Goal: Navigation & Orientation: Find specific page/section

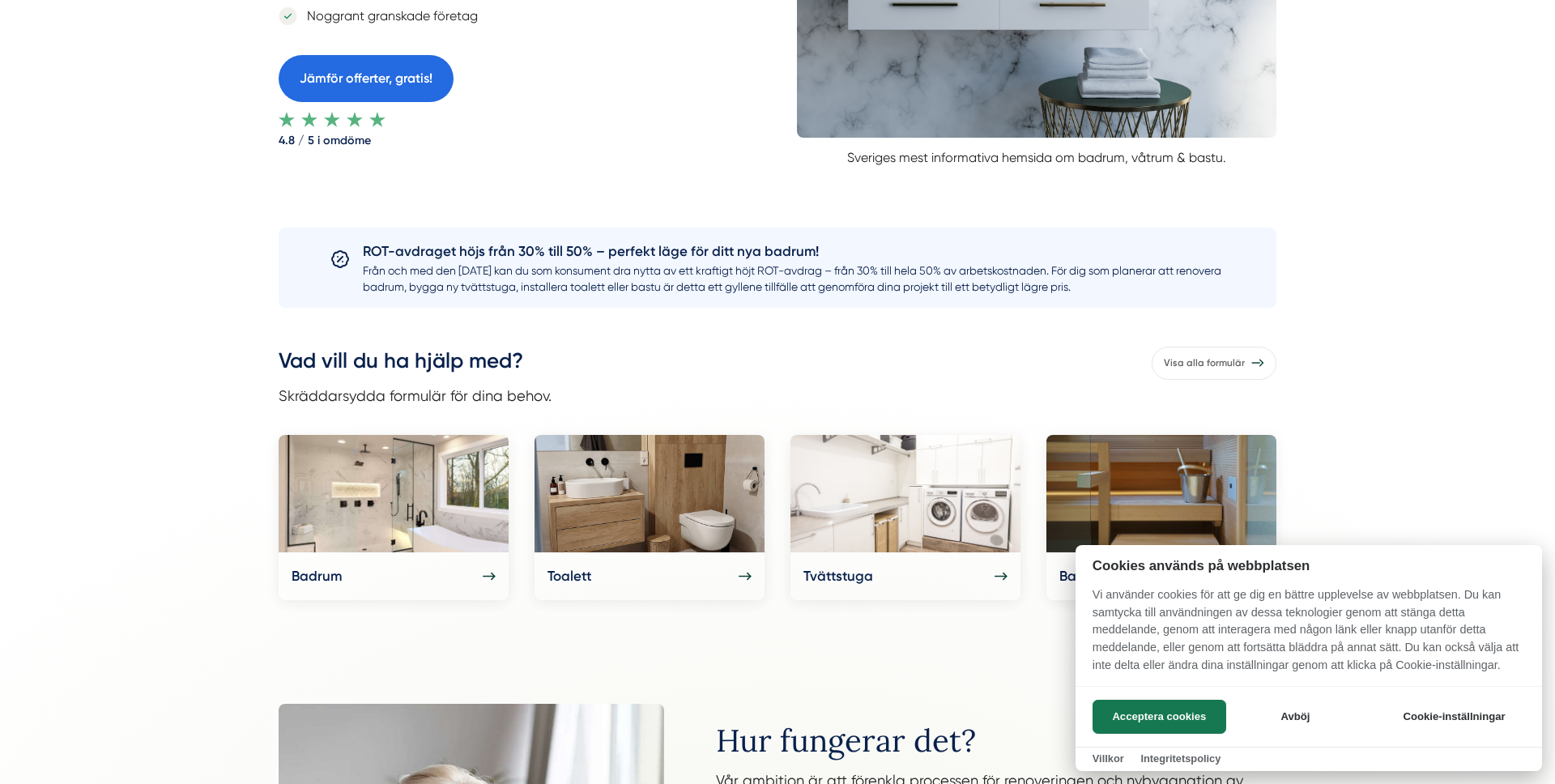
scroll to position [501, 0]
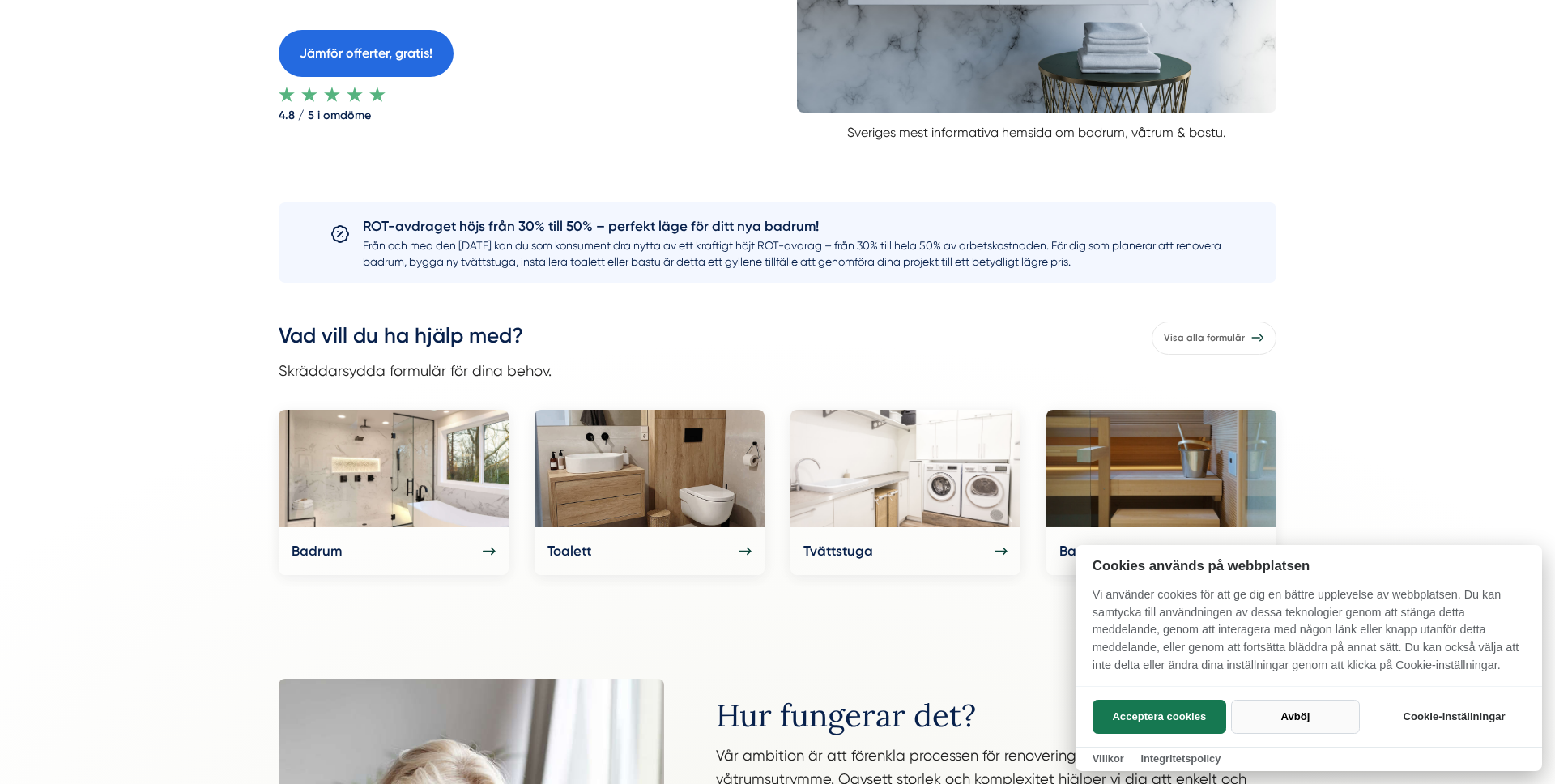
click at [1312, 707] on button "Avböj" at bounding box center [1295, 717] width 129 height 34
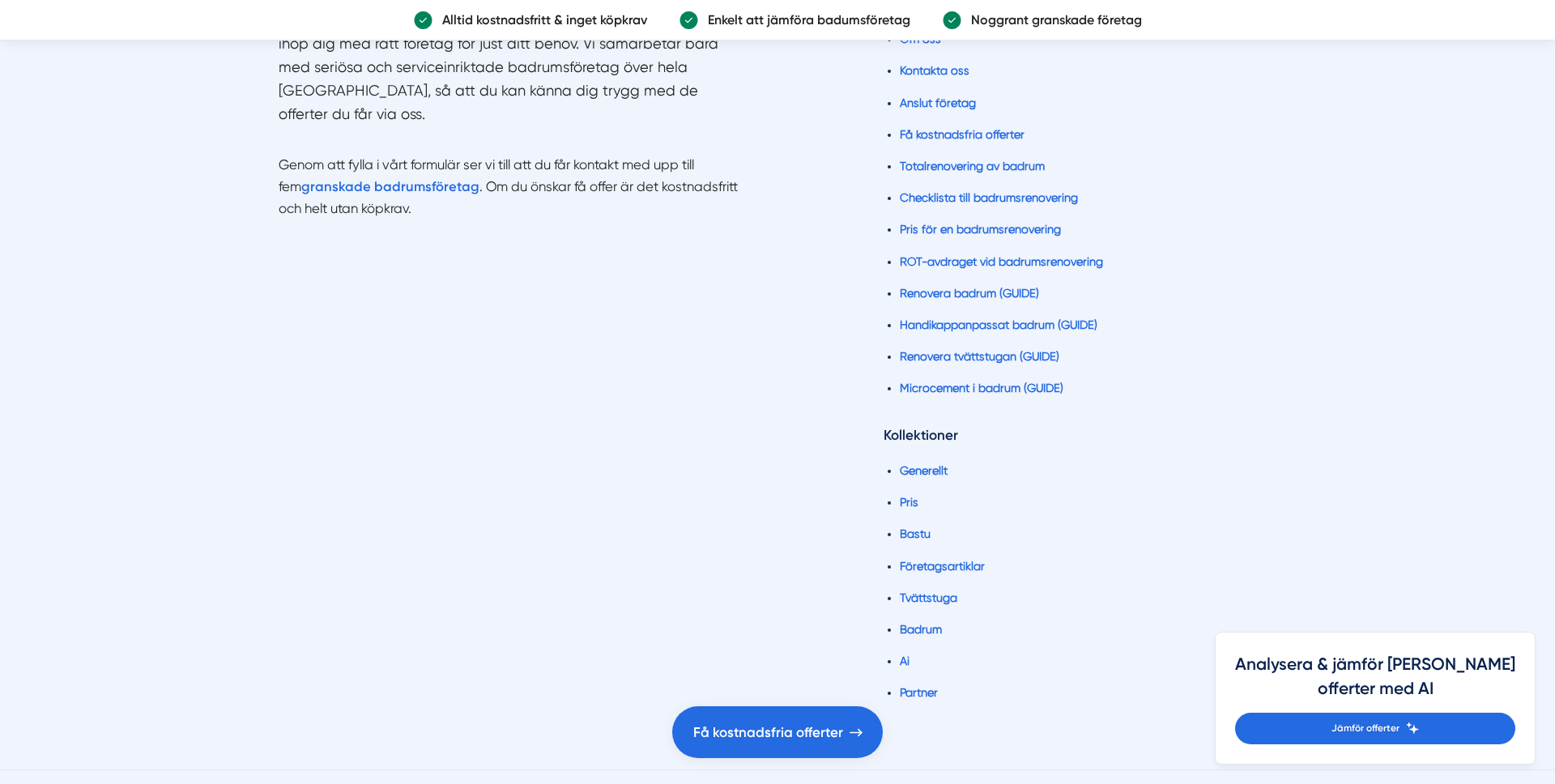
scroll to position [4006, 0]
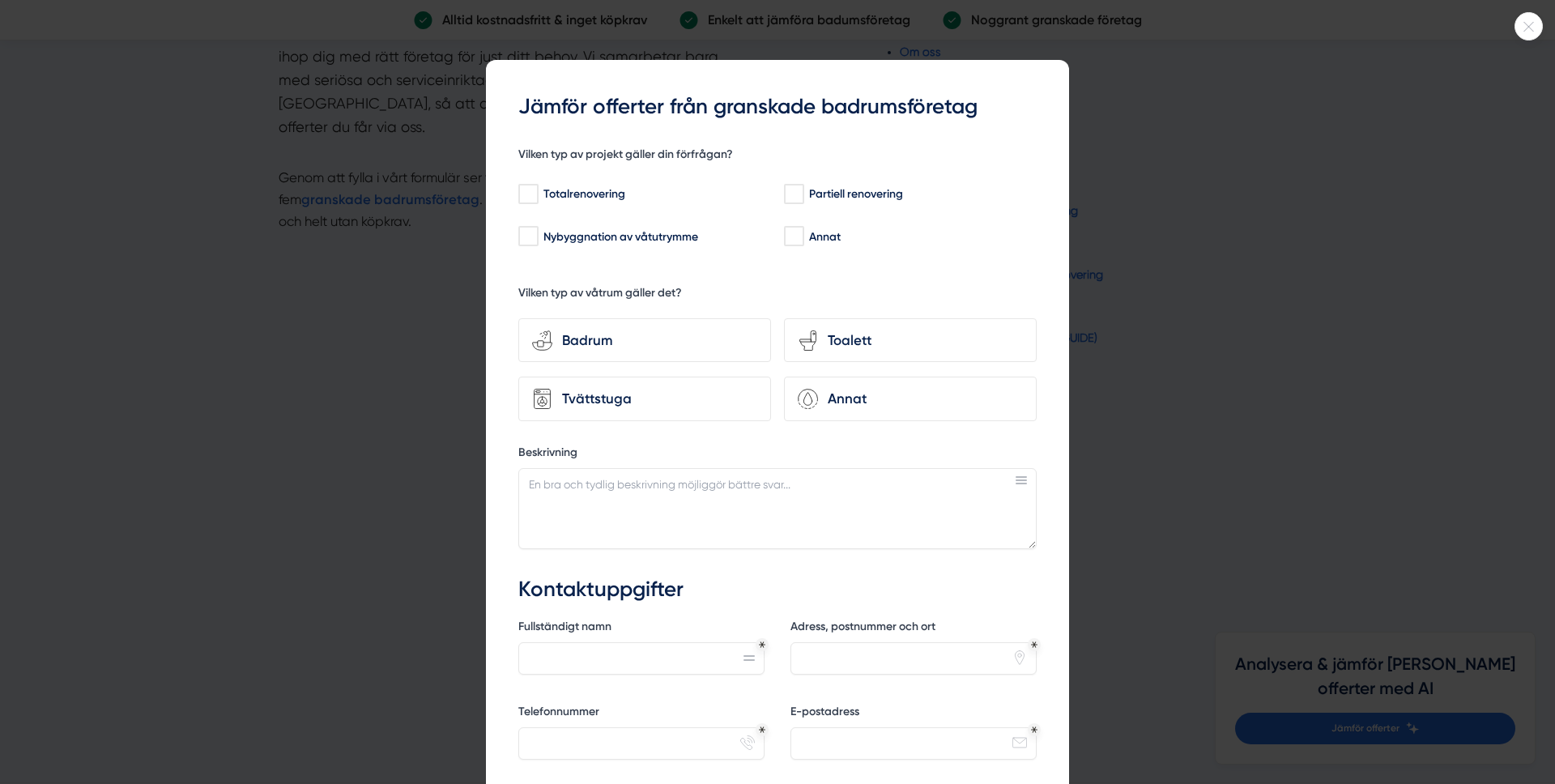
click at [1230, 196] on div at bounding box center [778, 392] width 1555 height 784
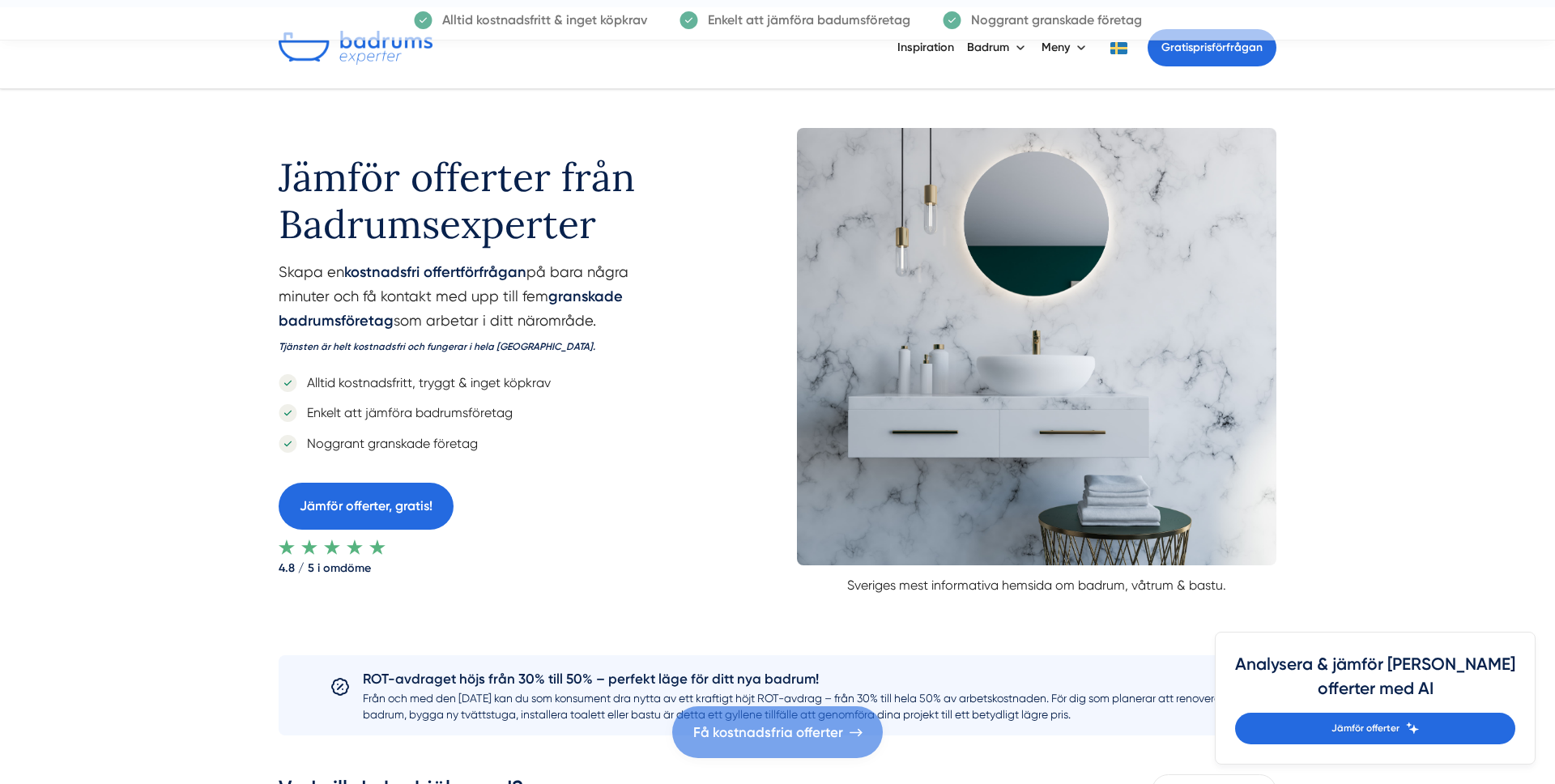
scroll to position [0, 0]
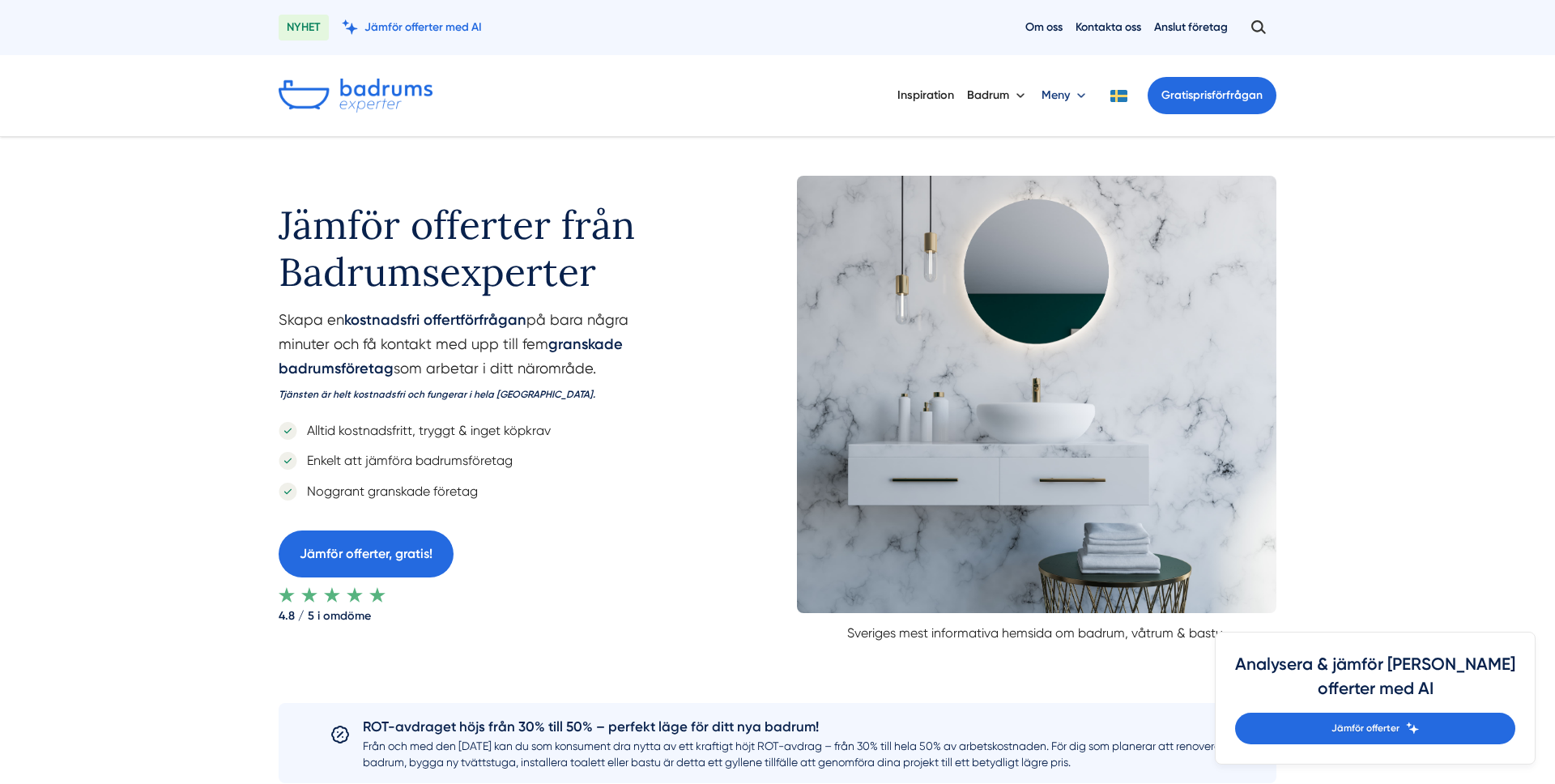
click at [1078, 93] on button "Meny" at bounding box center [1065, 95] width 48 height 42
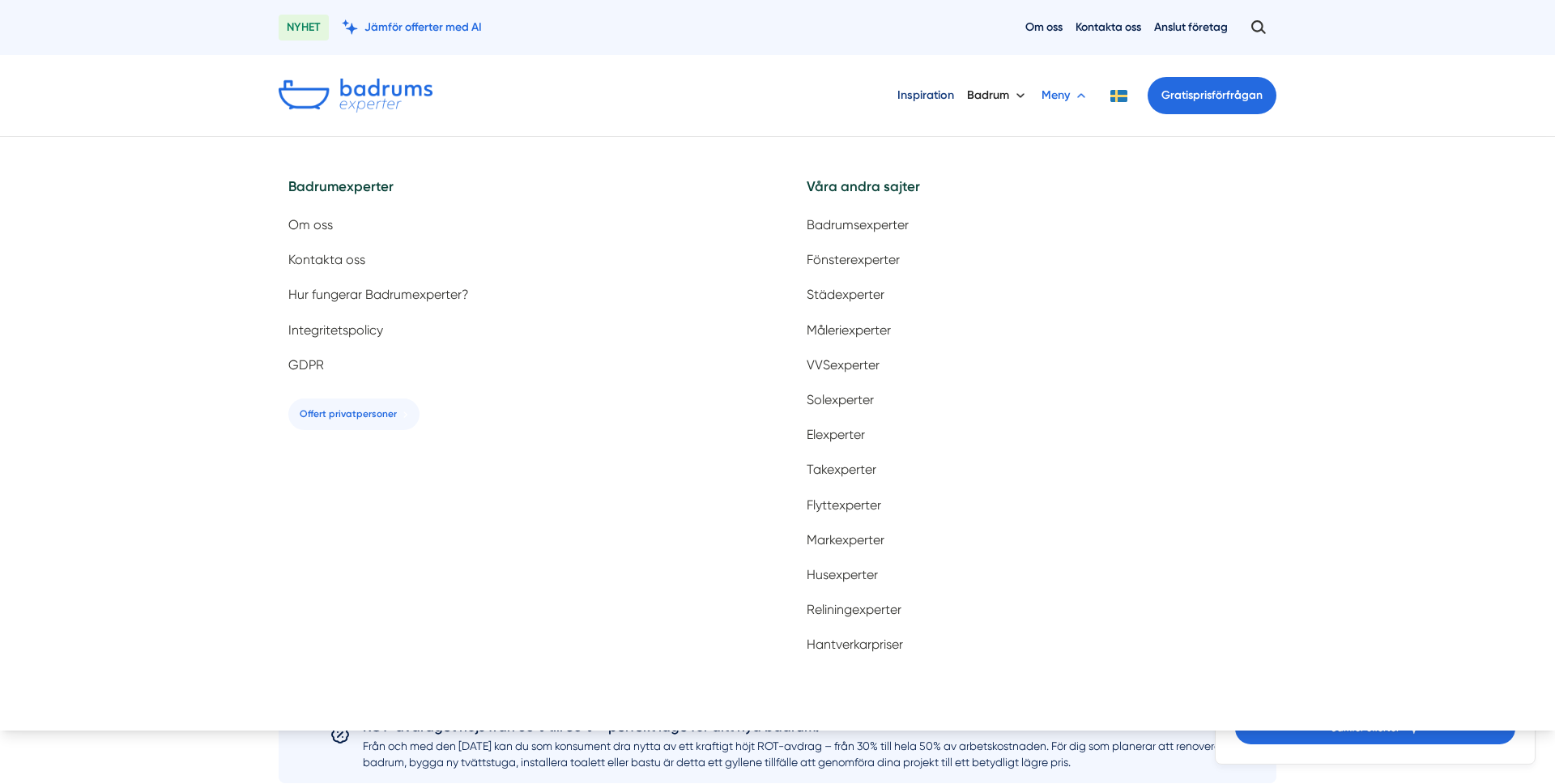
scroll to position [1, 0]
click at [1243, 753] on div "ROT-avdraget höjs från 30% till 50% – perfekt läge för ditt nya badrum! Från oc…" at bounding box center [778, 742] width 933 height 54
click at [1046, 99] on button "Meny" at bounding box center [1065, 94] width 48 height 42
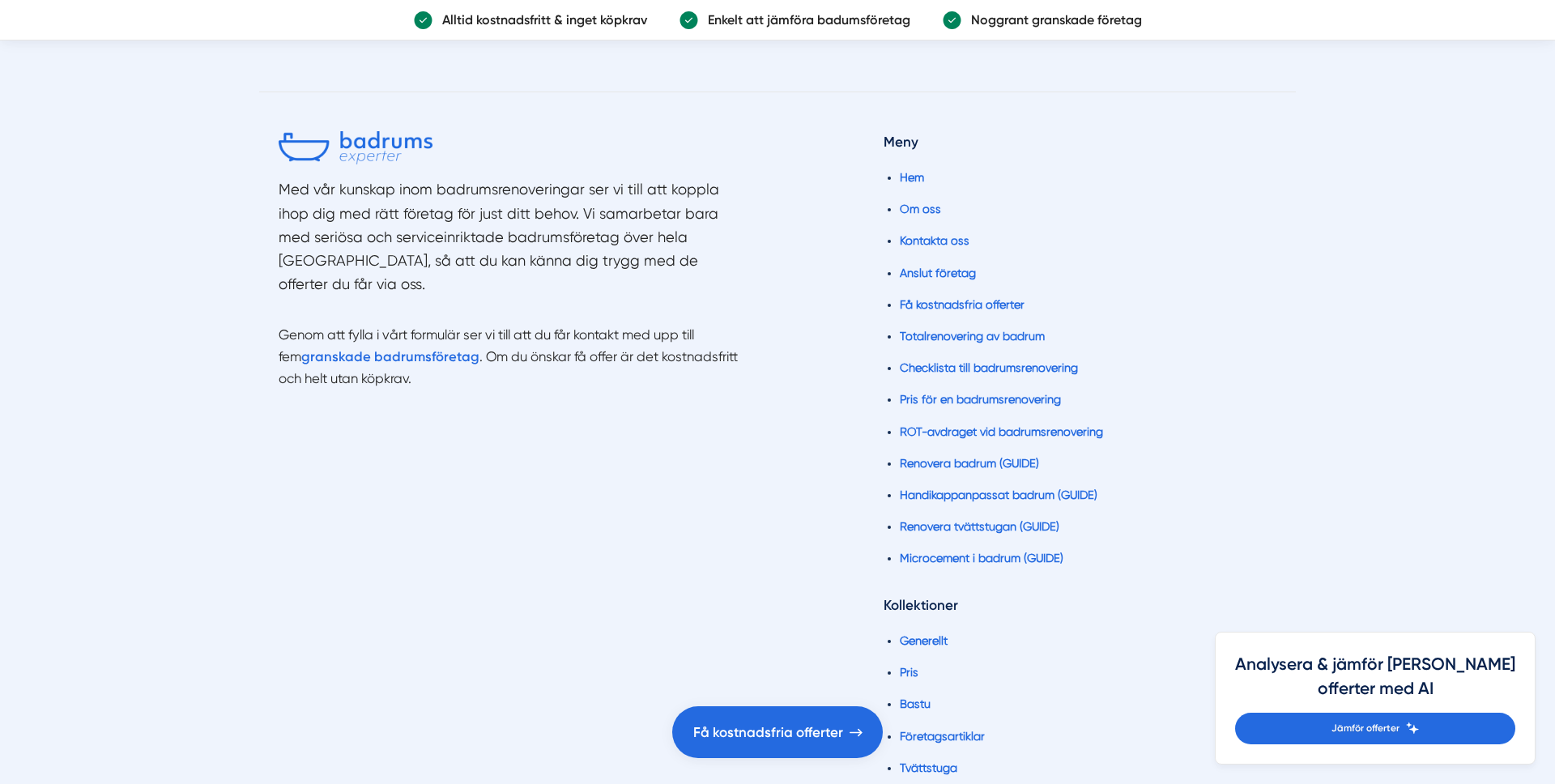
scroll to position [3843, 0]
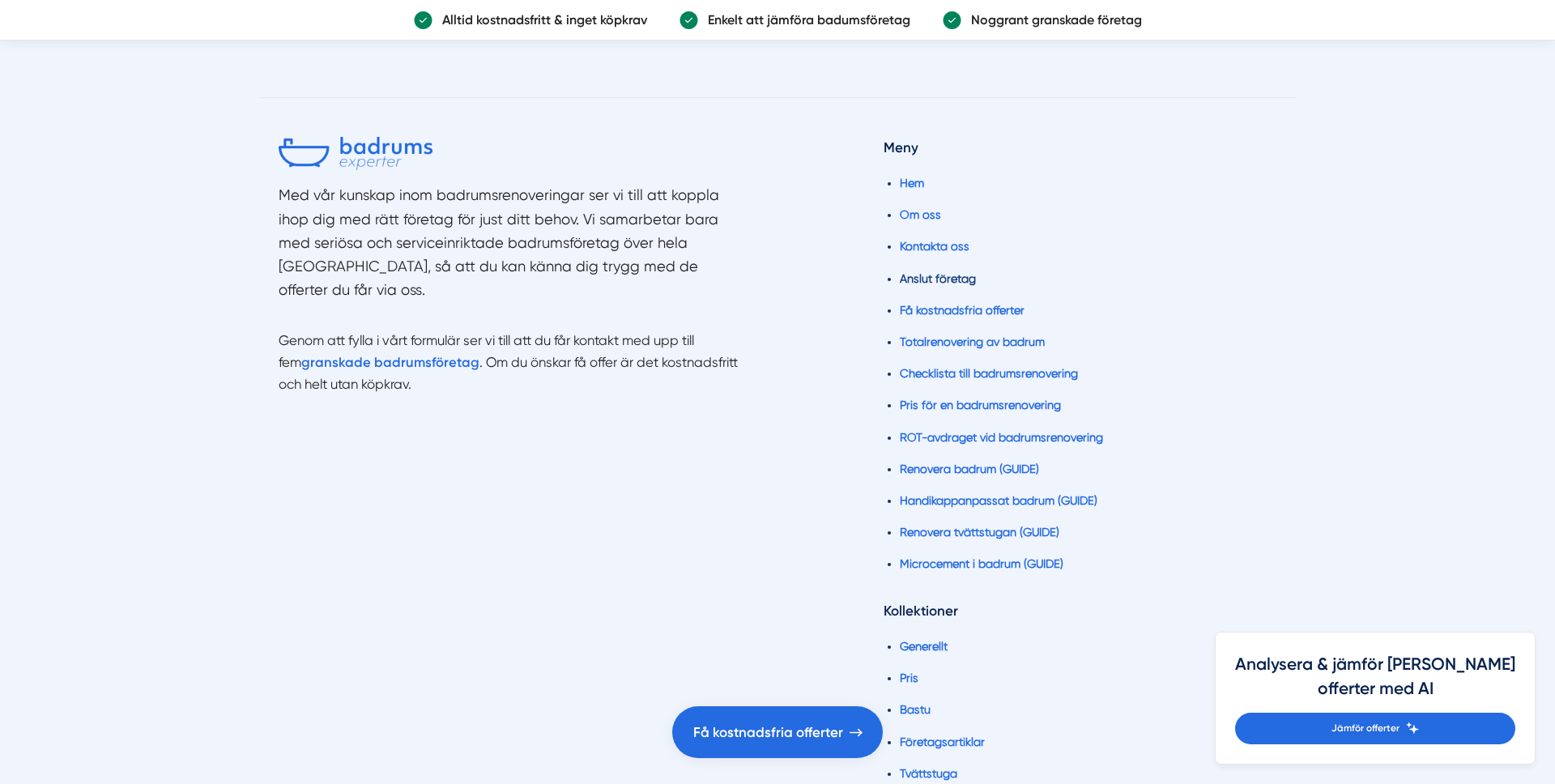
click at [949, 277] on link "Anslut företag" at bounding box center [938, 279] width 76 height 13
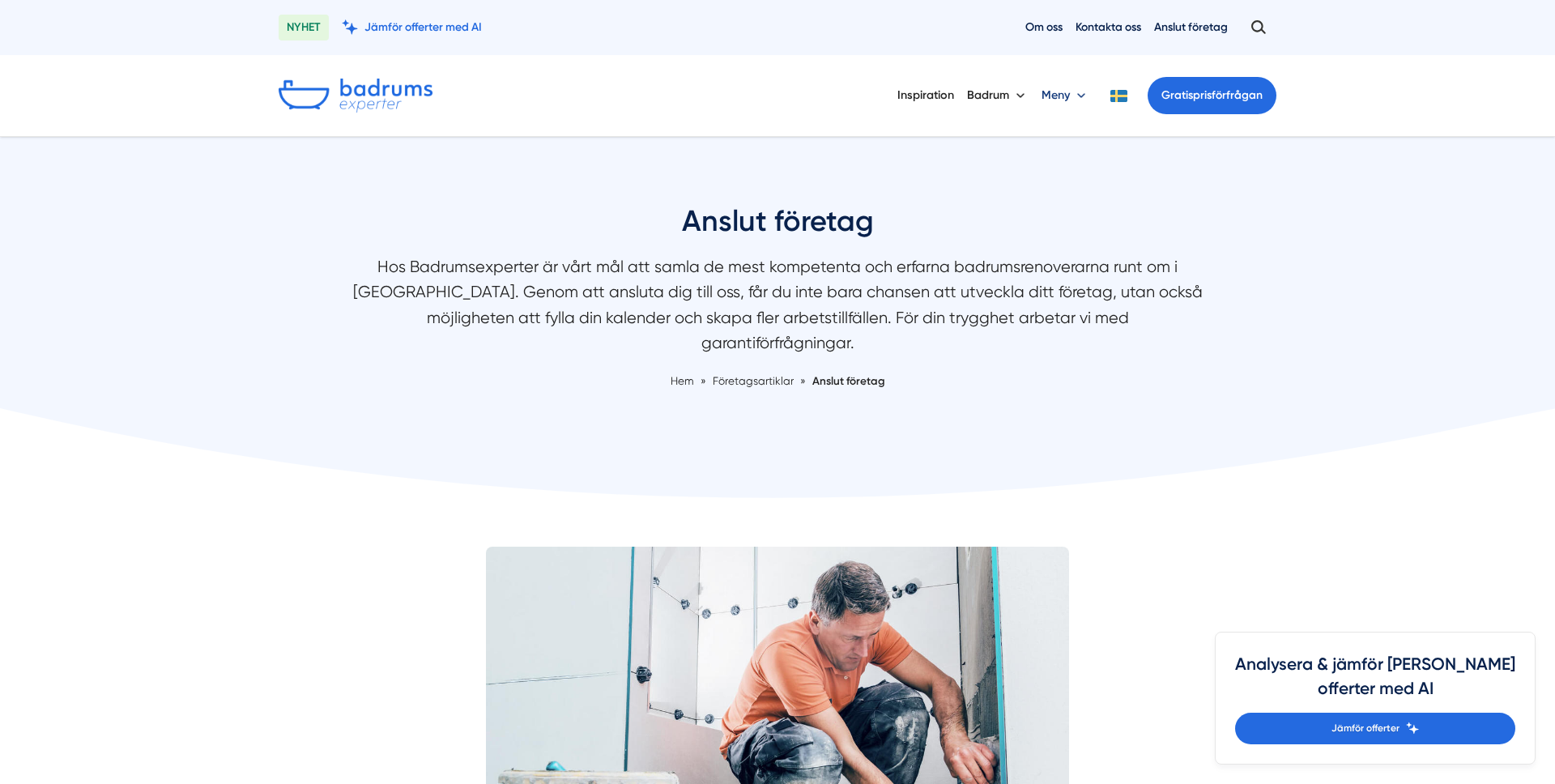
click at [1070, 89] on button "Meny" at bounding box center [1065, 95] width 48 height 42
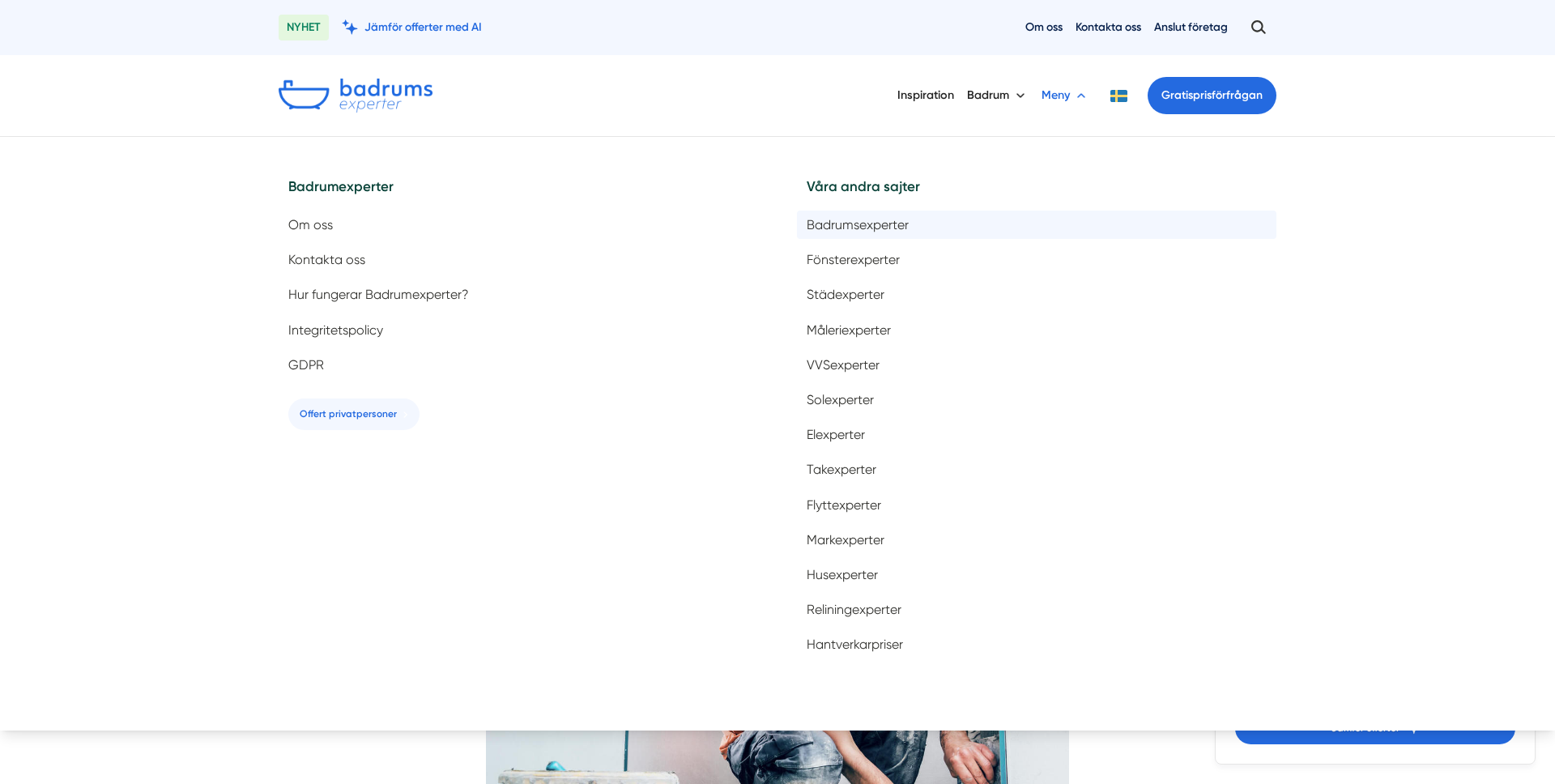
click at [862, 229] on span "Badrumsexperter" at bounding box center [858, 224] width 102 height 15
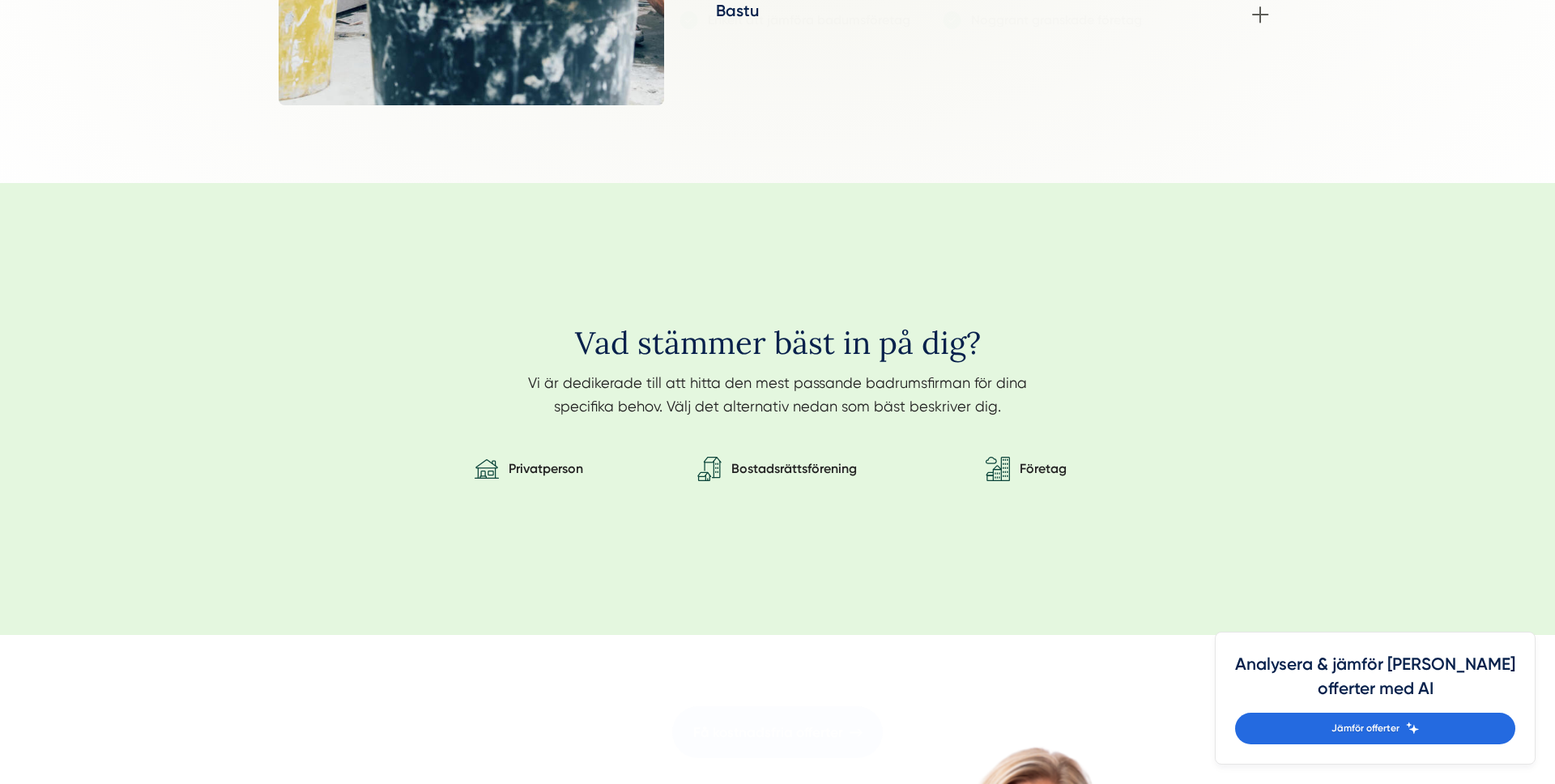
scroll to position [4060, 0]
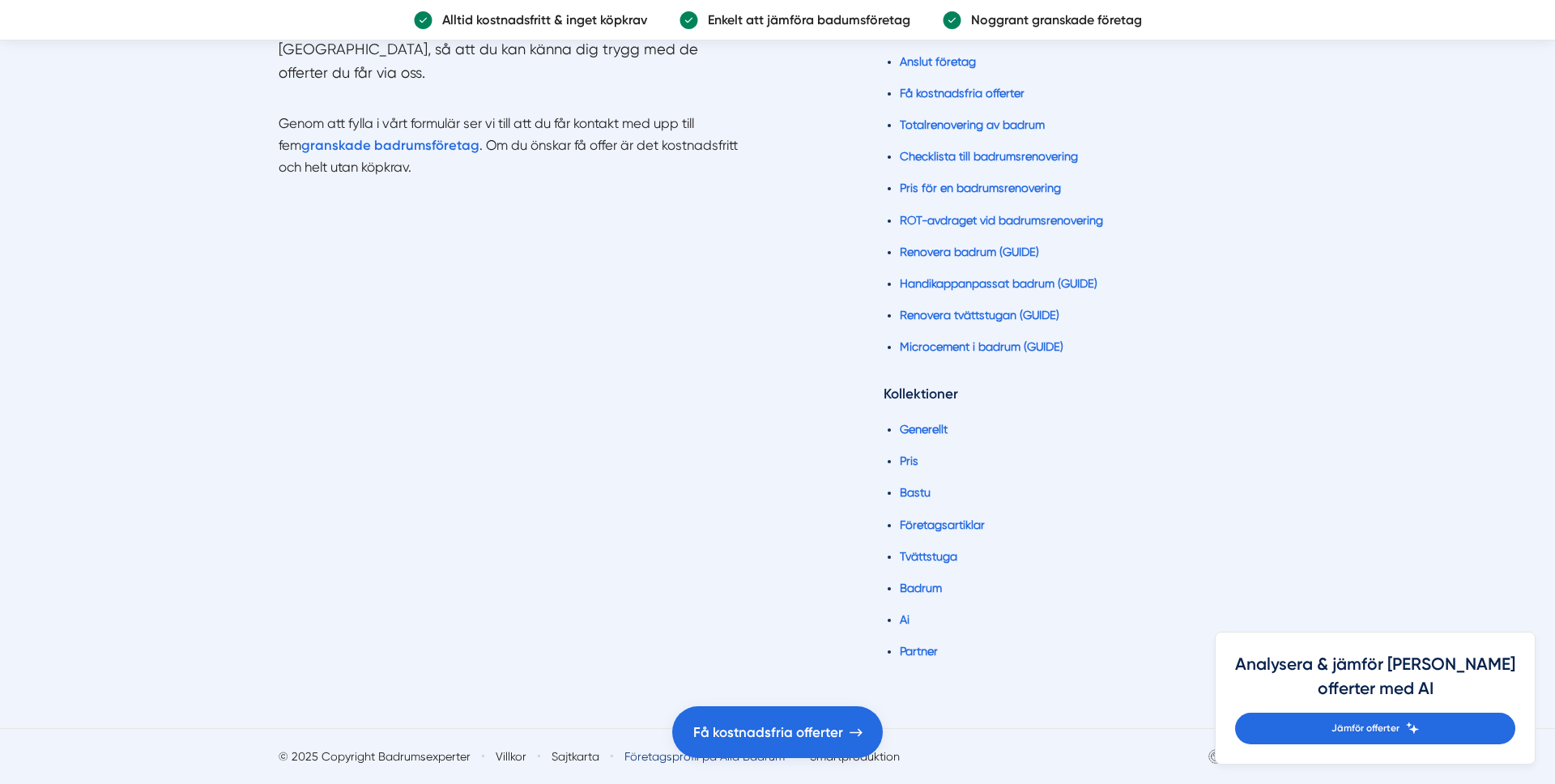
click at [633, 757] on link "Företagsprofil på Alla Badrum" at bounding box center [704, 756] width 160 height 16
